Goal: Task Accomplishment & Management: Manage account settings

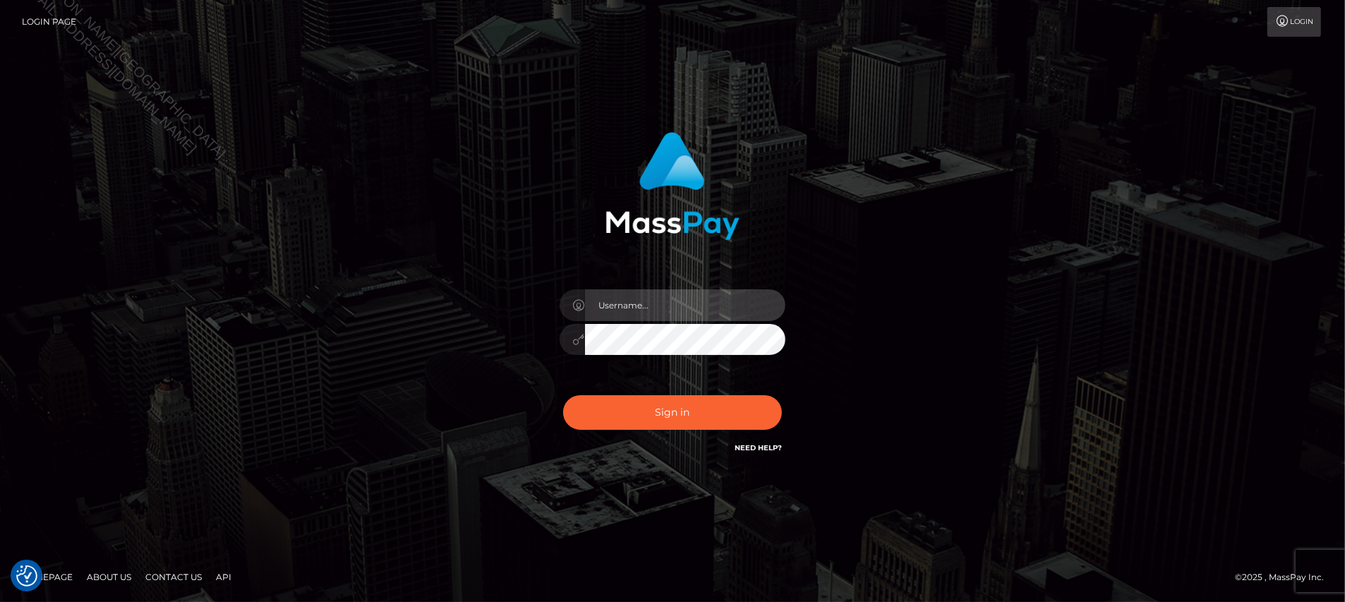
type input "Jiecel"
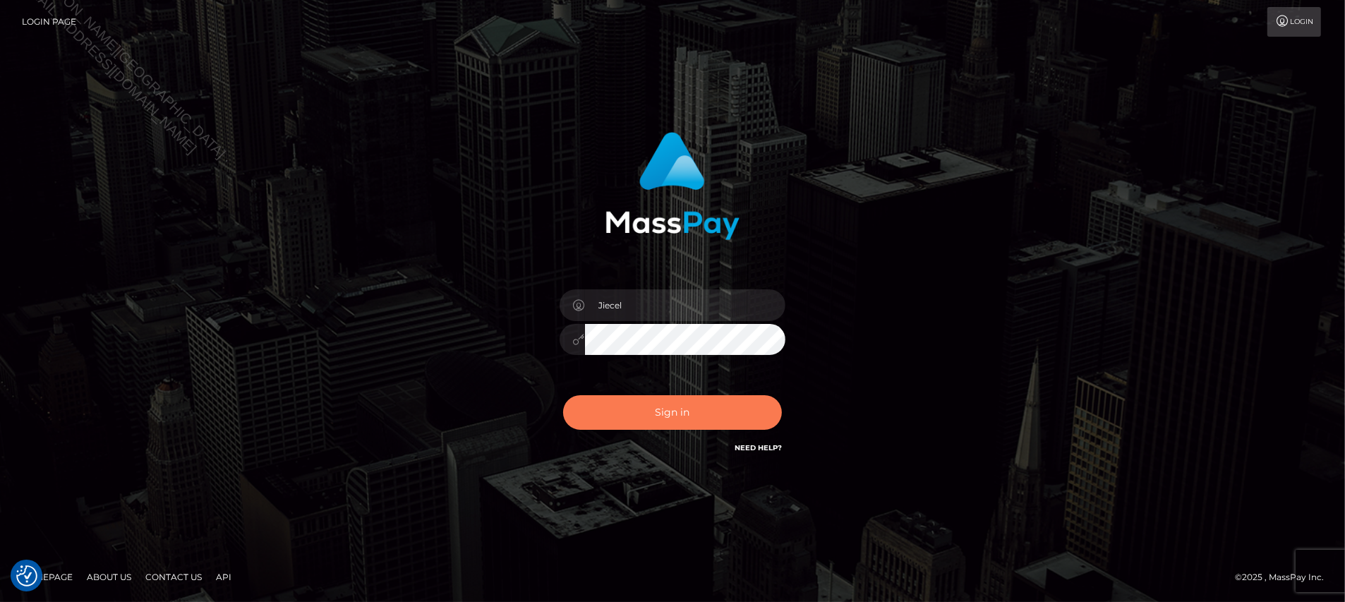
click at [671, 421] on button "Sign in" at bounding box center [672, 412] width 219 height 35
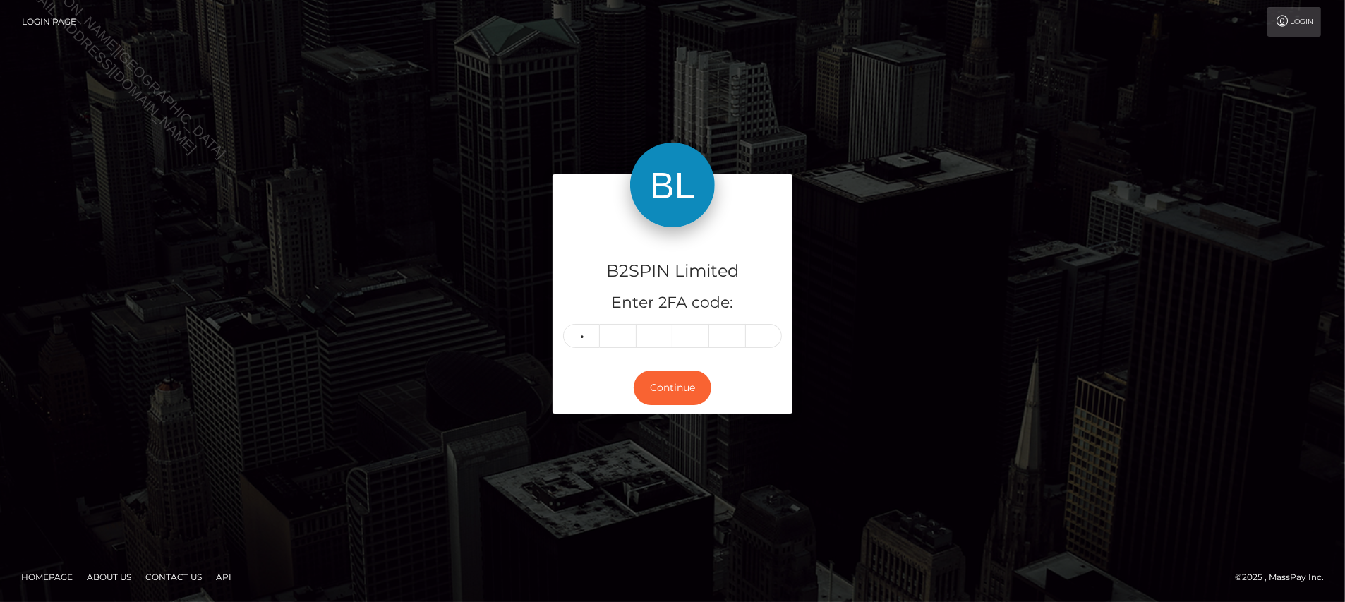
type input "5"
type input "4"
type input "6"
type input "2"
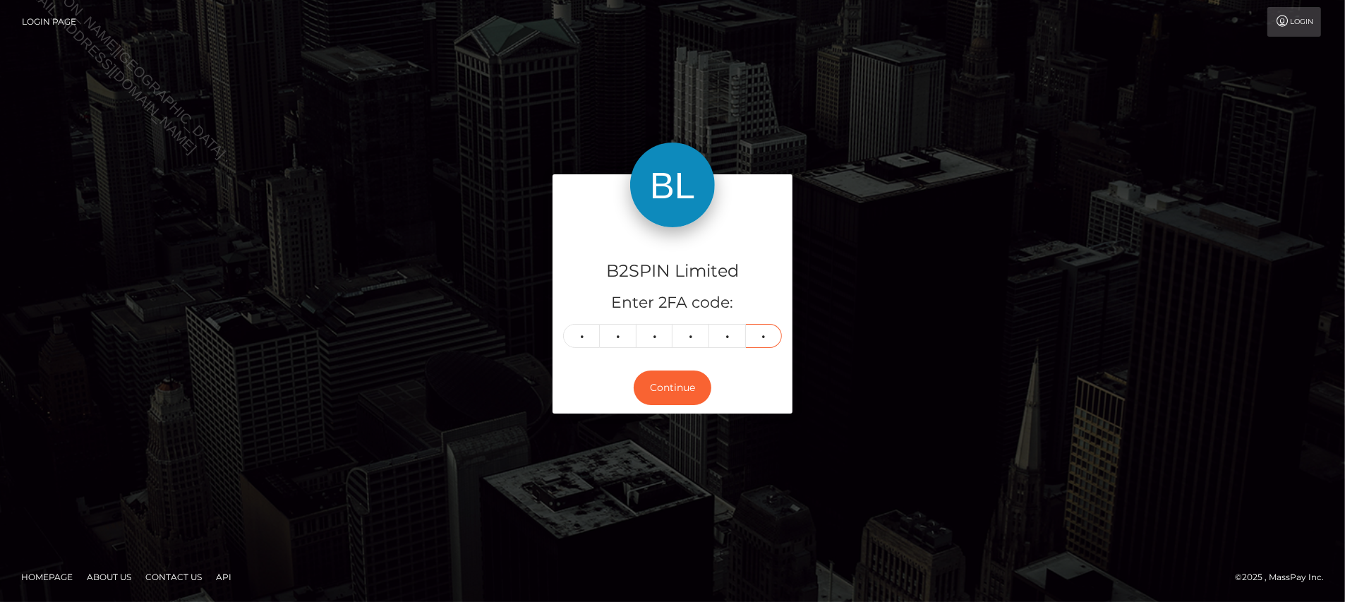
type input "3"
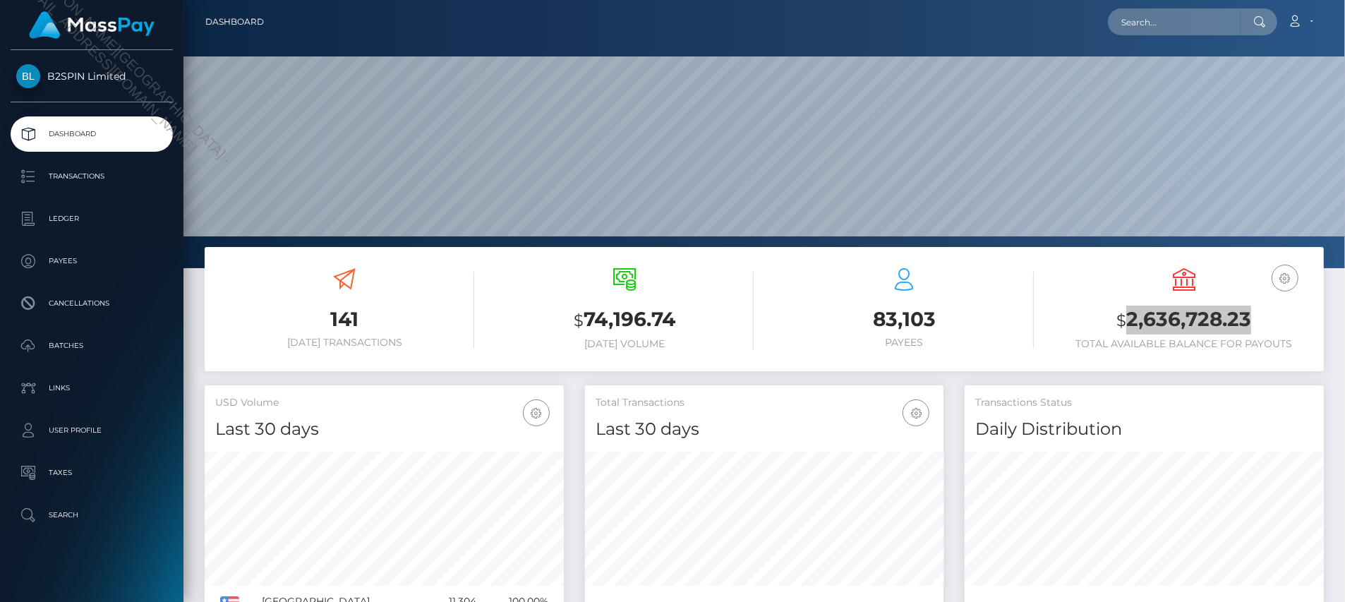
scroll to position [249, 359]
